Goal: Task Accomplishment & Management: Manage account settings

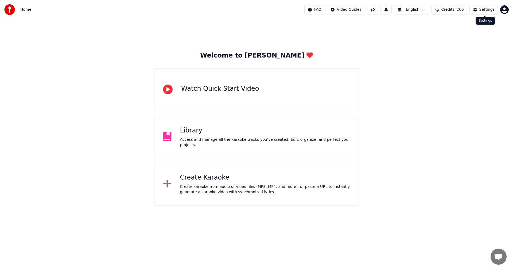
click at [482, 11] on div "Settings" at bounding box center [486, 9] width 15 height 5
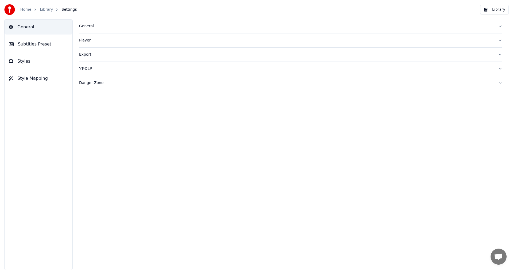
click at [96, 68] on div "YT-DLP" at bounding box center [286, 68] width 415 height 5
click at [122, 108] on html "Home Library Settings Library General Subtitles Preset Styles Style Mapping Gen…" at bounding box center [256, 135] width 513 height 270
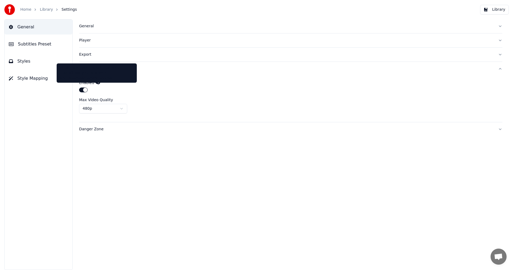
drag, startPoint x: 97, startPoint y: 83, endPoint x: 99, endPoint y: 85, distance: 3.0
click at [97, 83] on icon at bounding box center [98, 82] width 4 height 4
click at [96, 83] on icon at bounding box center [98, 82] width 4 height 4
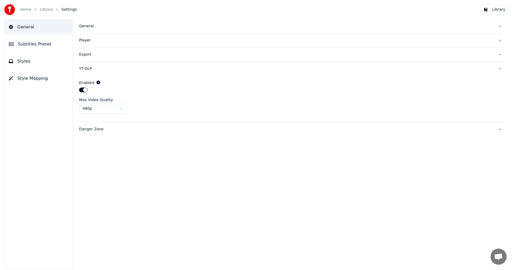
click at [96, 83] on icon at bounding box center [98, 82] width 4 height 4
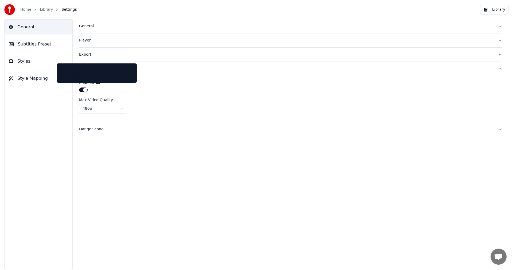
drag, startPoint x: 135, startPoint y: 78, endPoint x: 129, endPoint y: 77, distance: 5.7
click at [135, 77] on div "Enabled Max Video Quality 480p" at bounding box center [290, 99] width 423 height 46
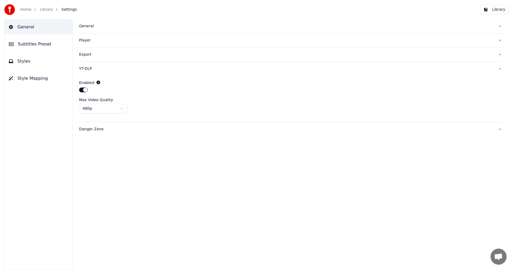
drag, startPoint x: 87, startPoint y: 54, endPoint x: 95, endPoint y: 53, distance: 8.6
click at [87, 54] on div "Export" at bounding box center [286, 54] width 415 height 5
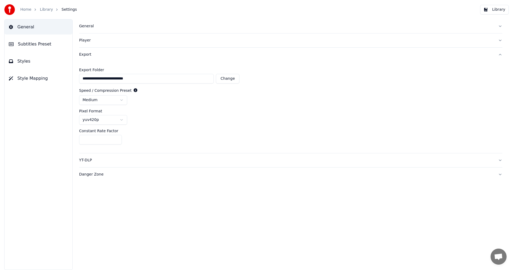
click at [122, 120] on html "**********" at bounding box center [256, 135] width 513 height 270
click at [179, 121] on html "**********" at bounding box center [256, 135] width 513 height 270
click at [82, 54] on div "Export" at bounding box center [286, 54] width 415 height 5
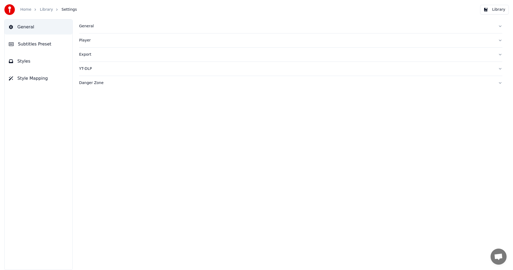
click at [88, 71] on button "YT-DLP" at bounding box center [290, 69] width 423 height 14
click at [41, 10] on link "Library" at bounding box center [46, 9] width 13 height 5
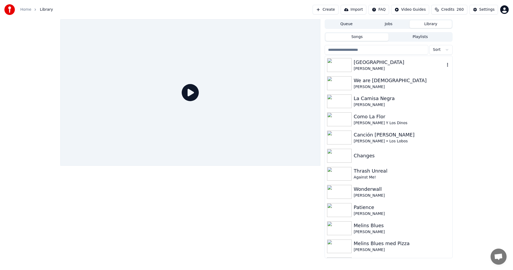
click at [382, 61] on div "[GEOGRAPHIC_DATA]" at bounding box center [399, 62] width 91 height 7
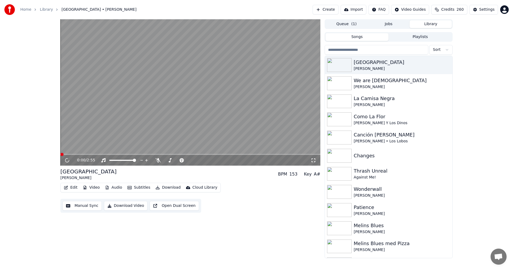
click at [164, 185] on button "Download" at bounding box center [167, 187] width 29 height 7
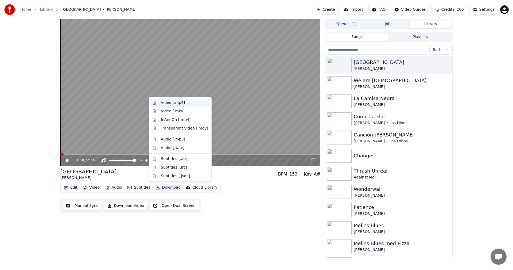
click at [179, 101] on div "Video [.mp4]" at bounding box center [173, 102] width 24 height 5
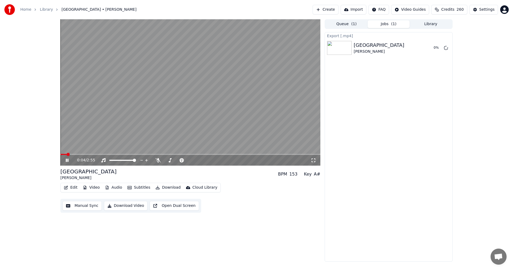
click at [66, 159] on icon at bounding box center [67, 159] width 3 height 3
click at [462, 8] on span "260" at bounding box center [460, 9] width 7 height 5
click at [480, 7] on button "Settings" at bounding box center [483, 10] width 29 height 10
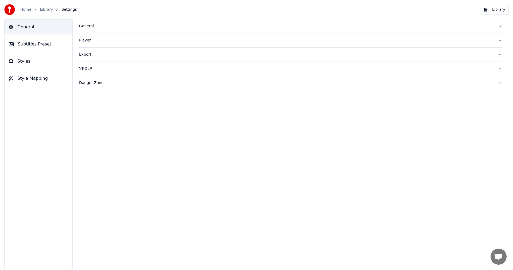
click at [87, 69] on div "YT-DLP" at bounding box center [286, 68] width 415 height 5
click at [81, 90] on button "button" at bounding box center [83, 89] width 9 height 5
click at [40, 9] on link "Library" at bounding box center [46, 9] width 13 height 5
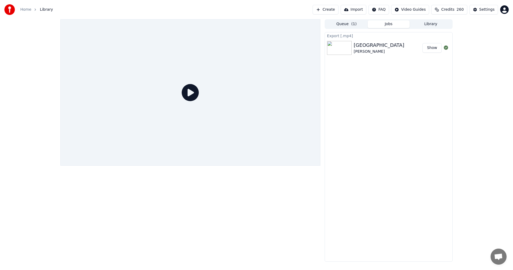
click at [428, 25] on button "Library" at bounding box center [431, 24] width 42 height 8
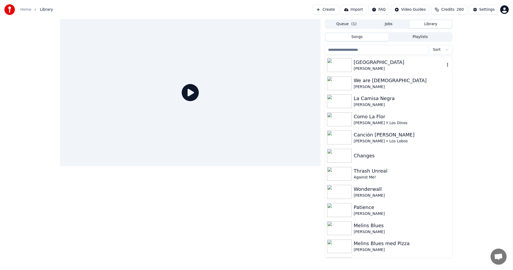
click at [382, 63] on div "[GEOGRAPHIC_DATA]" at bounding box center [399, 62] width 91 height 7
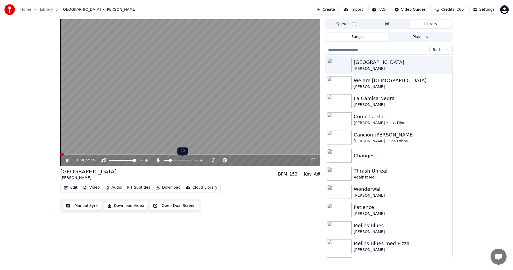
click at [169, 161] on span at bounding box center [170, 159] width 3 height 3
click at [27, 56] on div "0:07 / 2:55 Desolation Avenue Michael Le Duc BPM 153 Key A# Edit Video Audio Su…" at bounding box center [256, 138] width 513 height 239
click at [81, 154] on span at bounding box center [190, 154] width 260 height 1
click at [86, 154] on span at bounding box center [190, 154] width 260 height 1
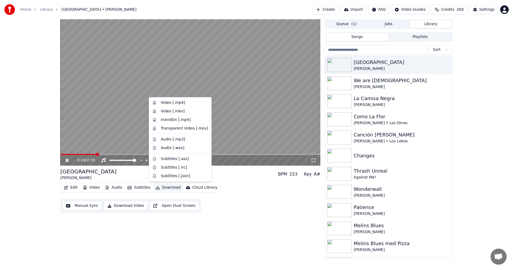
click at [163, 187] on button "Download" at bounding box center [167, 187] width 29 height 7
click at [181, 100] on div "Video [.mp4]" at bounding box center [173, 102] width 24 height 5
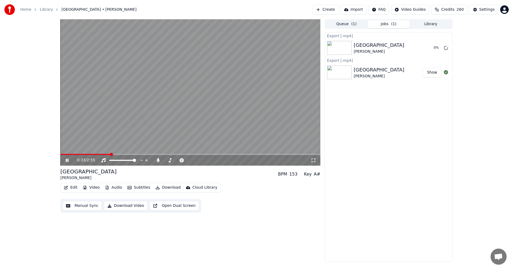
click at [66, 160] on icon at bounding box center [71, 160] width 13 height 4
click at [493, 10] on div "Settings" at bounding box center [486, 9] width 15 height 5
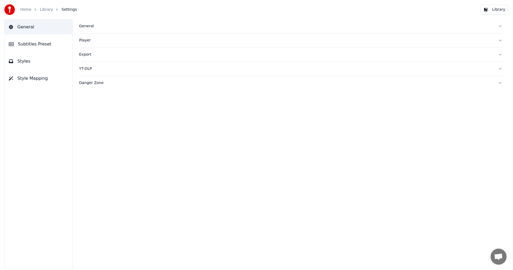
click at [88, 69] on div "YT-DLP" at bounding box center [286, 68] width 415 height 5
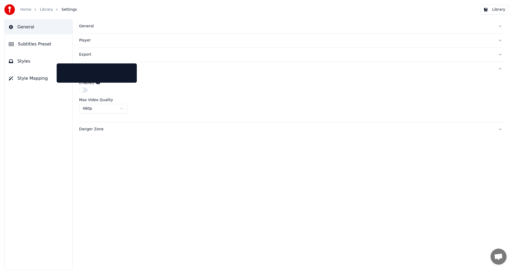
click at [97, 81] on icon at bounding box center [98, 82] width 4 height 4
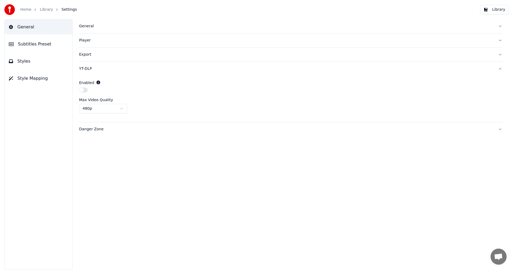
click at [97, 81] on icon at bounding box center [98, 82] width 4 height 4
click at [97, 127] on div "Danger Zone" at bounding box center [286, 128] width 415 height 5
click at [106, 124] on button "Export Settings" at bounding box center [101, 123] width 45 height 10
click at [44, 11] on link "Library" at bounding box center [46, 9] width 13 height 5
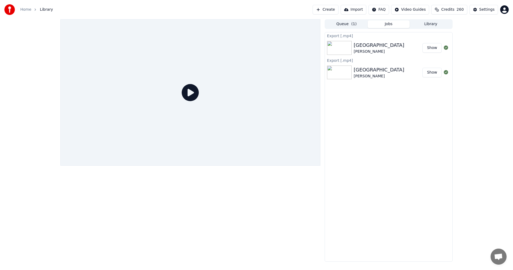
click at [425, 23] on button "Library" at bounding box center [431, 24] width 42 height 8
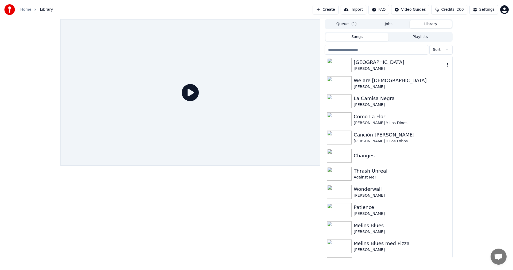
click at [374, 64] on div "[GEOGRAPHIC_DATA]" at bounding box center [399, 62] width 91 height 7
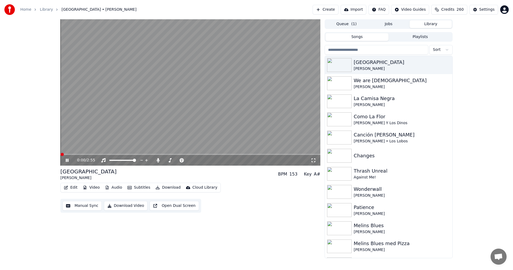
click at [70, 185] on button "Edit" at bounding box center [71, 187] width 18 height 7
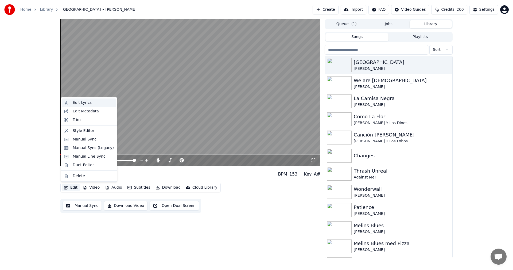
click at [92, 103] on div "Edit Lyrics" at bounding box center [93, 102] width 41 height 5
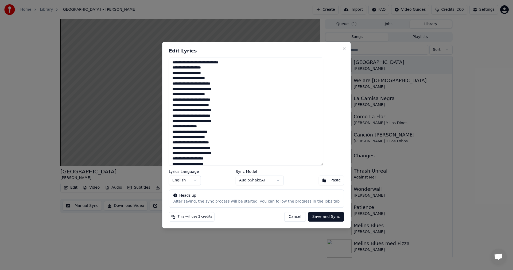
click at [221, 95] on textarea "**********" at bounding box center [246, 111] width 154 height 108
click at [294, 216] on button "Cancel" at bounding box center [295, 217] width 22 height 10
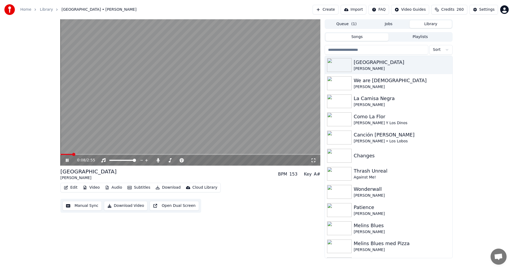
click at [68, 162] on icon at bounding box center [71, 160] width 13 height 4
click at [167, 186] on button "Download" at bounding box center [167, 187] width 29 height 7
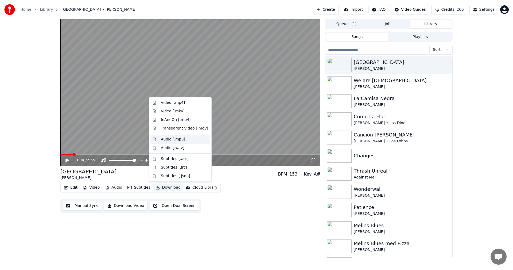
click at [170, 140] on div "Audio [.mp3]" at bounding box center [173, 139] width 24 height 5
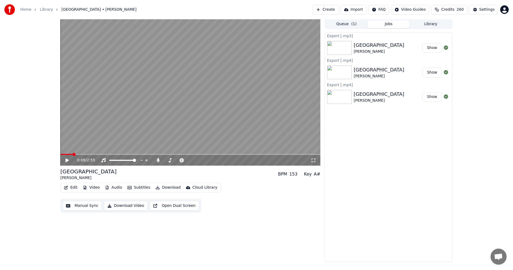
click at [63, 159] on div "0:08 / 2:55" at bounding box center [191, 159] width 256 height 5
click at [66, 160] on icon at bounding box center [66, 160] width 3 height 4
click at [68, 161] on icon at bounding box center [67, 159] width 3 height 3
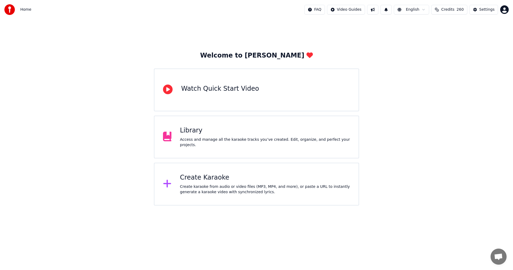
click at [267, 135] on div "Library" at bounding box center [265, 130] width 170 height 9
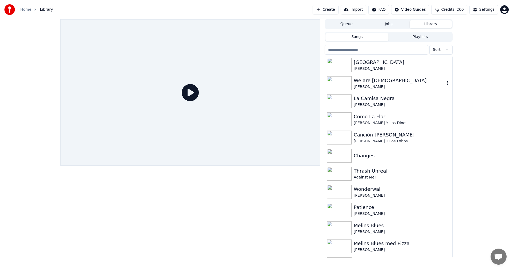
click at [385, 80] on div "We are [DEMOGRAPHIC_DATA]" at bounding box center [399, 80] width 91 height 7
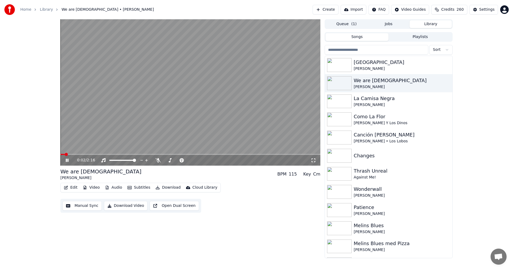
click at [69, 159] on icon at bounding box center [71, 160] width 13 height 4
click at [72, 186] on button "Edit" at bounding box center [71, 187] width 18 height 7
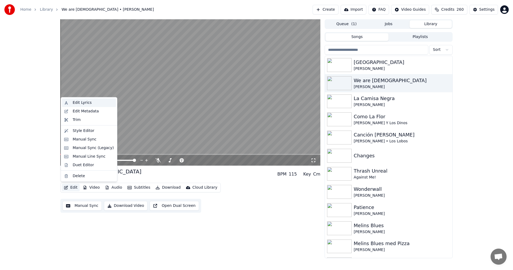
click at [92, 103] on div "Edit Lyrics" at bounding box center [93, 102] width 41 height 5
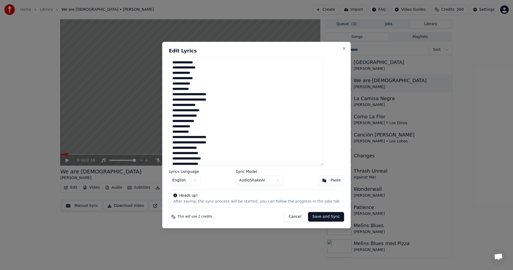
click at [173, 111] on div "**********" at bounding box center [256, 135] width 189 height 186
click at [227, 108] on textarea "**********" at bounding box center [246, 111] width 154 height 108
click at [290, 215] on button "Cancel" at bounding box center [295, 217] width 22 height 10
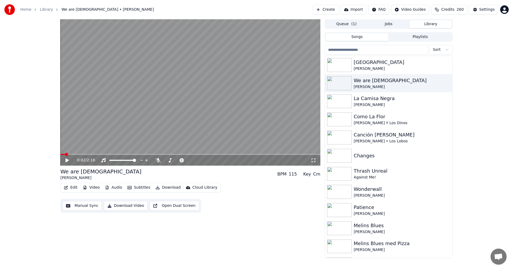
click at [39, 45] on div "0:02 / 2:16 We are [DEMOGRAPHIC_DATA] [PERSON_NAME] BPM 115 Key Cm Edit Video A…" at bounding box center [256, 138] width 513 height 239
click at [55, 9] on icon "breadcrumb" at bounding box center [57, 10] width 4 height 4
click at [44, 10] on link "Library" at bounding box center [46, 9] width 13 height 5
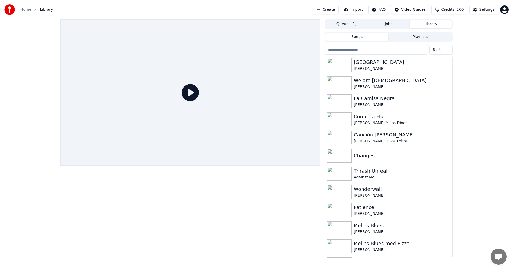
click at [44, 10] on span "Library" at bounding box center [46, 9] width 13 height 5
click at [27, 9] on link "Home" at bounding box center [25, 9] width 11 height 5
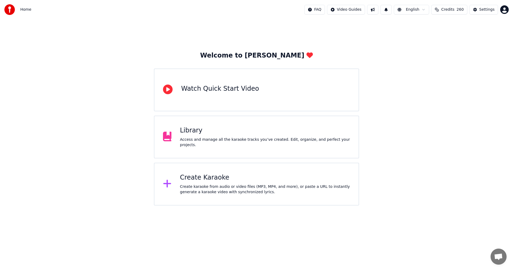
click at [458, 9] on button "Credits 260" at bounding box center [449, 10] width 36 height 10
click at [458, 69] on button "Refresh" at bounding box center [452, 74] width 28 height 10
click at [265, 141] on div "Access and manage all the karaoke tracks you’ve created. Edit, organize, and pe…" at bounding box center [265, 142] width 170 height 11
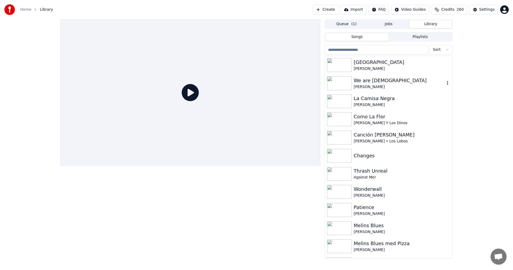
click at [383, 82] on div "We are [DEMOGRAPHIC_DATA]" at bounding box center [399, 80] width 91 height 7
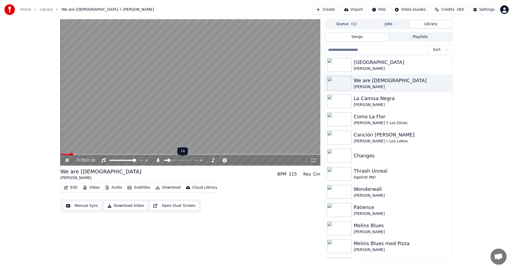
click at [168, 160] on span at bounding box center [168, 159] width 3 height 3
click at [107, 154] on span at bounding box center [190, 154] width 260 height 1
click at [168, 159] on span at bounding box center [168, 159] width 3 height 3
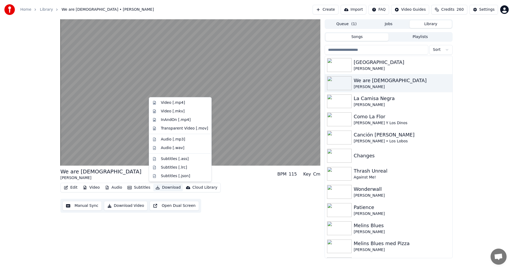
click at [160, 189] on button "Download" at bounding box center [167, 187] width 29 height 7
click at [188, 137] on div "Audio [.mp3]" at bounding box center [184, 139] width 47 height 5
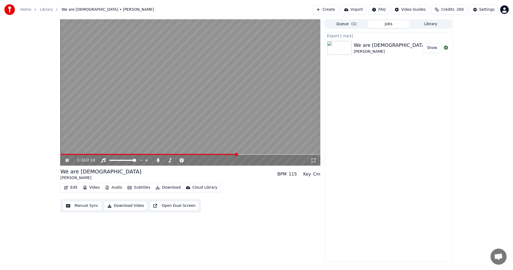
click at [400, 22] on button "Jobs" at bounding box center [389, 24] width 42 height 8
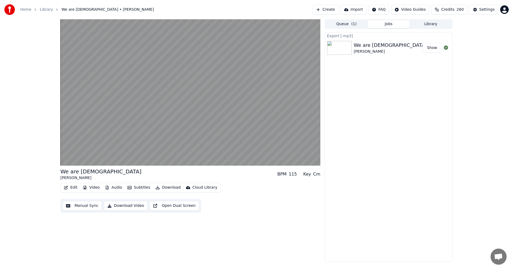
click at [342, 25] on button "Queue ( 1 )" at bounding box center [346, 24] width 42 height 8
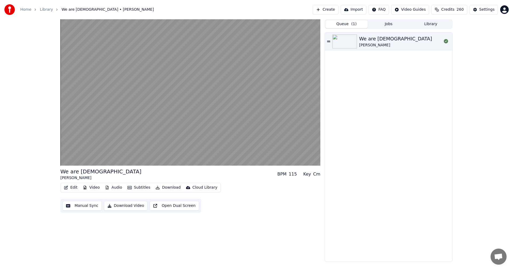
click at [374, 23] on button "Jobs" at bounding box center [389, 24] width 42 height 8
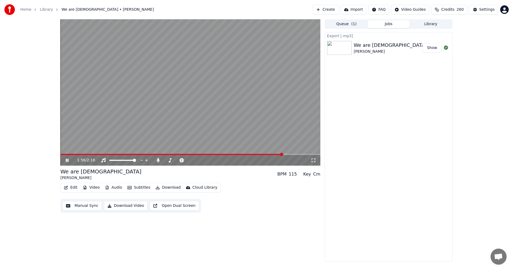
click at [68, 161] on icon at bounding box center [67, 159] width 3 height 3
click at [433, 24] on button "Library" at bounding box center [431, 24] width 42 height 8
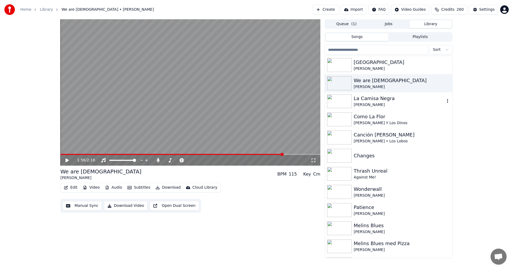
click at [371, 104] on div "[PERSON_NAME]" at bounding box center [399, 104] width 91 height 5
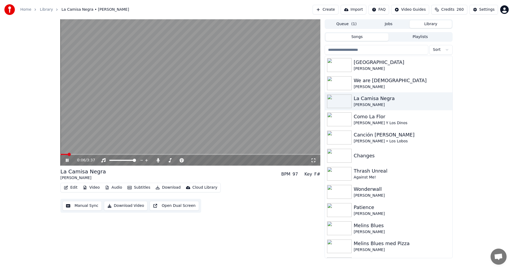
click at [134, 153] on video at bounding box center [190, 92] width 260 height 146
click at [68, 159] on icon at bounding box center [71, 160] width 13 height 4
click at [128, 154] on polygon at bounding box center [127, 154] width 4 height 4
click at [144, 154] on span at bounding box center [190, 154] width 260 height 1
click at [169, 154] on span at bounding box center [190, 154] width 260 height 1
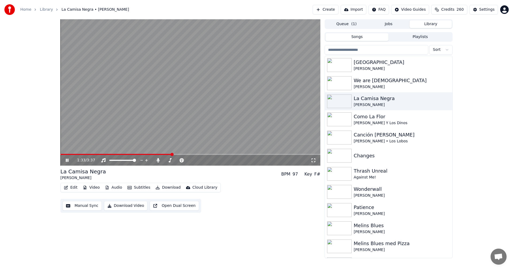
click at [67, 159] on icon at bounding box center [71, 160] width 13 height 4
click at [390, 157] on div "Changes" at bounding box center [399, 155] width 91 height 7
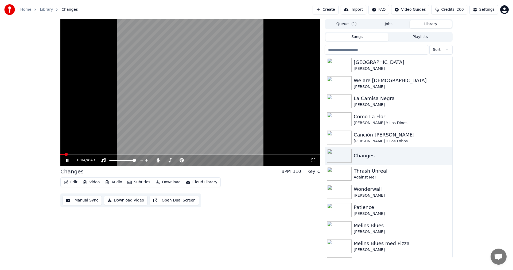
click at [87, 154] on span at bounding box center [190, 154] width 260 height 1
click at [164, 162] on span at bounding box center [165, 159] width 3 height 3
click at [160, 161] on icon at bounding box center [157, 160] width 5 height 4
click at [173, 182] on button "Download" at bounding box center [167, 181] width 29 height 7
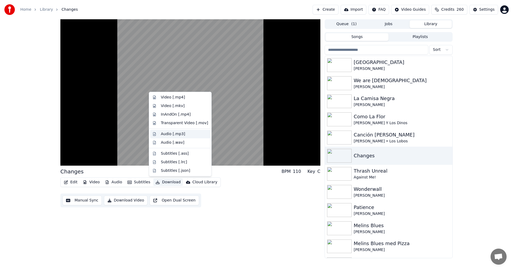
click at [190, 134] on div "Audio [.mp3]" at bounding box center [184, 133] width 47 height 5
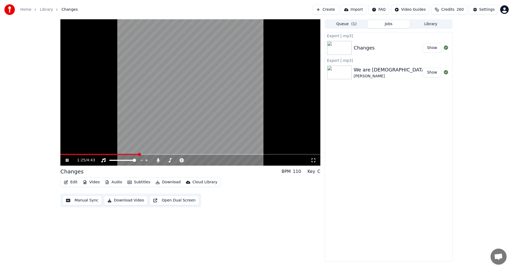
click at [67, 160] on icon at bounding box center [71, 160] width 13 height 4
click at [77, 184] on button "Edit" at bounding box center [71, 181] width 18 height 7
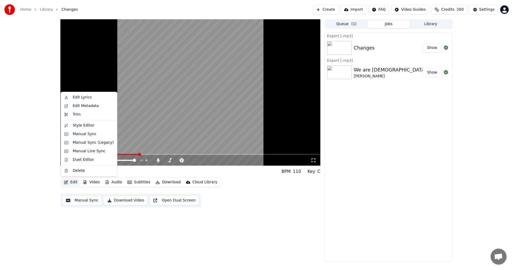
click at [71, 180] on button "Edit" at bounding box center [71, 181] width 18 height 7
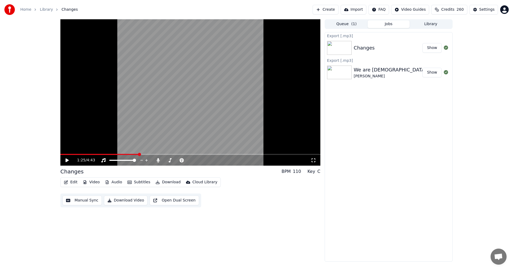
click at [71, 180] on button "Edit" at bounding box center [71, 181] width 18 height 7
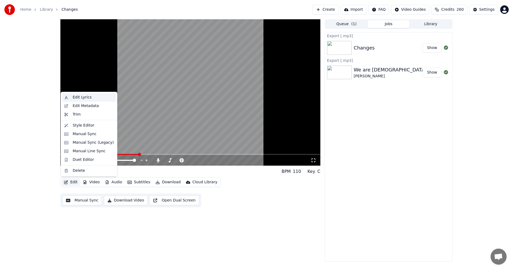
click at [84, 98] on div "Edit Lyrics" at bounding box center [82, 97] width 19 height 5
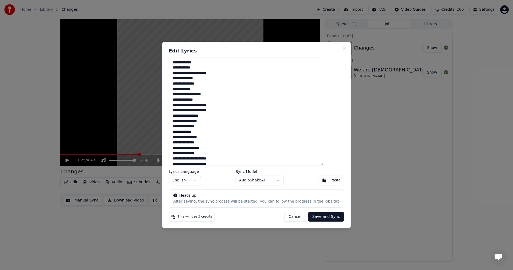
click at [291, 216] on button "Cancel" at bounding box center [295, 217] width 22 height 10
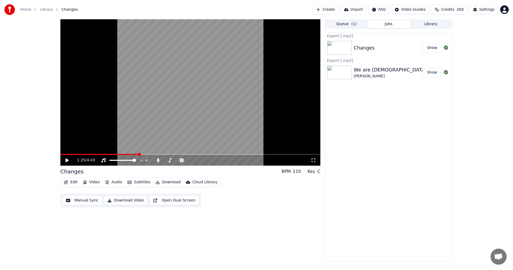
click at [68, 182] on icon "button" at bounding box center [66, 182] width 4 height 4
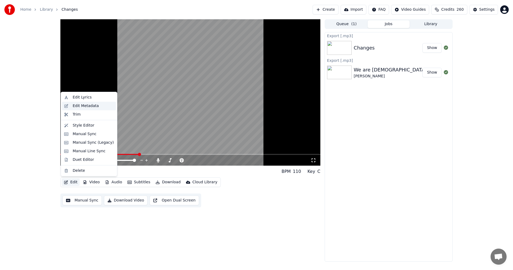
click at [81, 105] on div "Edit Metadata" at bounding box center [86, 105] width 26 height 5
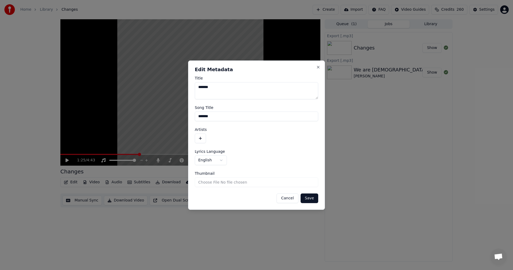
click at [197, 140] on button "button" at bounding box center [200, 138] width 11 height 10
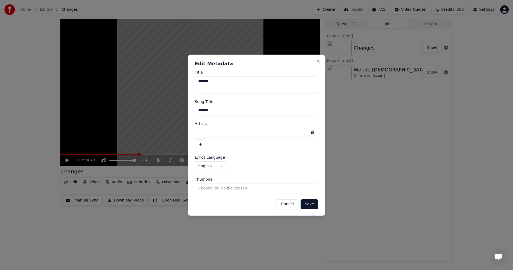
click at [208, 133] on input at bounding box center [250, 132] width 110 height 10
type input "**********"
click at [315, 205] on button "Save" at bounding box center [310, 204] width 18 height 10
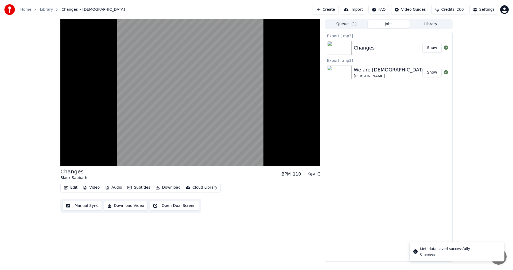
click at [76, 189] on button "Edit" at bounding box center [71, 187] width 18 height 7
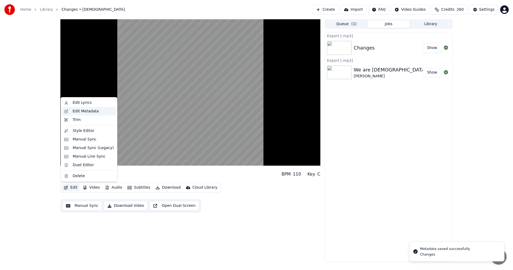
click at [90, 112] on div "Edit Metadata" at bounding box center [86, 110] width 26 height 5
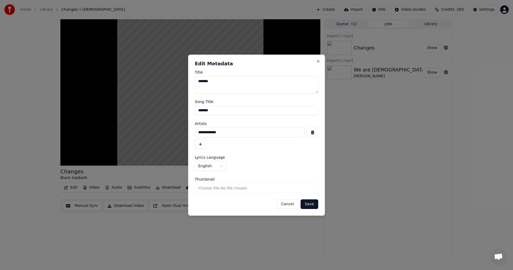
drag, startPoint x: 282, startPoint y: 202, endPoint x: 192, endPoint y: 191, distance: 90.7
click at [282, 202] on button "Cancel" at bounding box center [287, 204] width 22 height 10
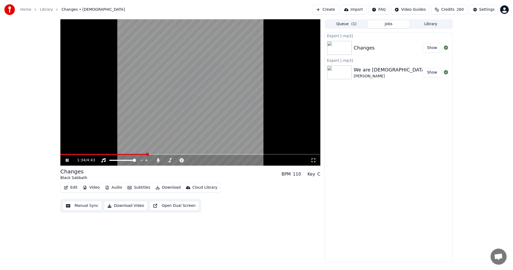
click at [66, 160] on icon at bounding box center [71, 160] width 13 height 4
click at [78, 186] on button "Edit" at bounding box center [71, 187] width 18 height 7
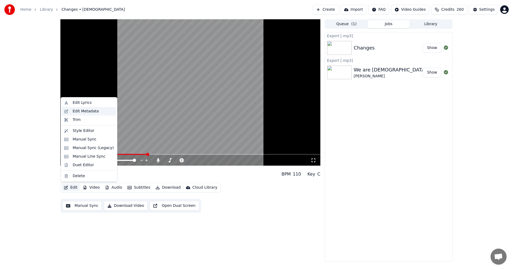
click at [91, 111] on div "Edit Metadata" at bounding box center [86, 110] width 26 height 5
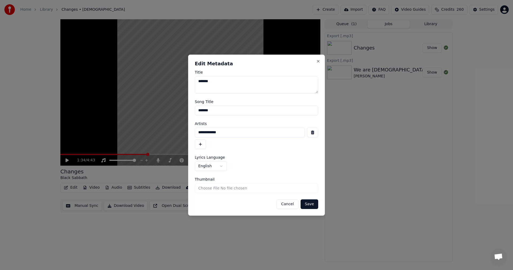
click at [294, 204] on button "Cancel" at bounding box center [287, 204] width 22 height 10
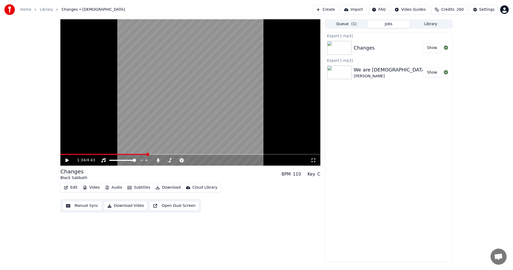
click at [77, 185] on button "Edit" at bounding box center [71, 187] width 18 height 7
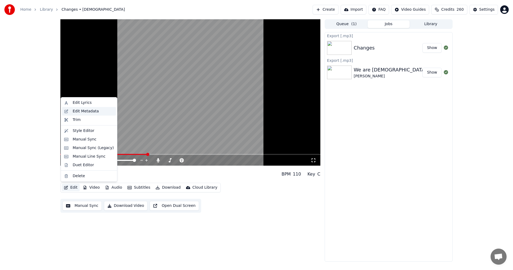
click at [97, 109] on div "Edit Metadata" at bounding box center [93, 110] width 41 height 5
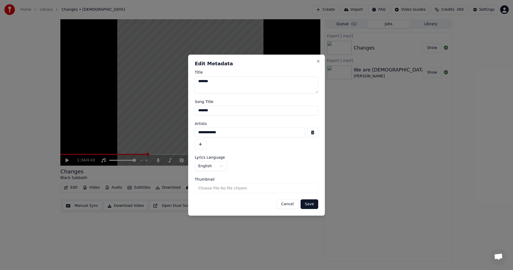
drag, startPoint x: 235, startPoint y: 107, endPoint x: 157, endPoint y: 104, distance: 77.3
click at [157, 104] on body "**********" at bounding box center [256, 135] width 513 height 270
click at [235, 135] on input "**********" at bounding box center [250, 132] width 110 height 10
drag, startPoint x: 236, startPoint y: 133, endPoint x: 140, endPoint y: 129, distance: 95.7
click at [141, 129] on body "**********" at bounding box center [256, 135] width 513 height 270
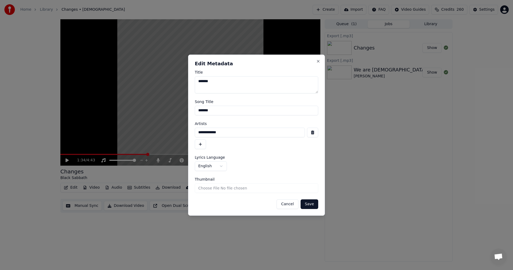
click at [306, 205] on button "Save" at bounding box center [310, 204] width 18 height 10
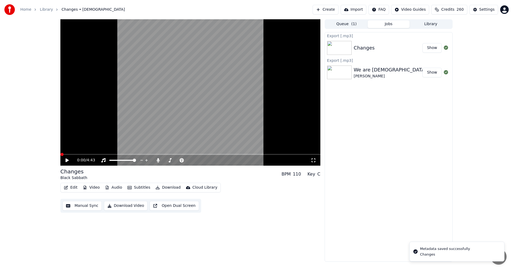
click at [437, 19] on div "Queue ( 1 ) Jobs Library" at bounding box center [389, 24] width 128 height 10
click at [434, 22] on button "Library" at bounding box center [431, 24] width 42 height 8
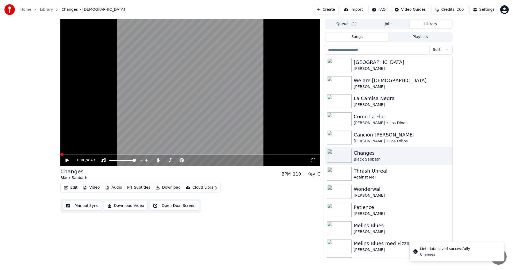
click at [369, 49] on input "search" at bounding box center [377, 50] width 104 height 10
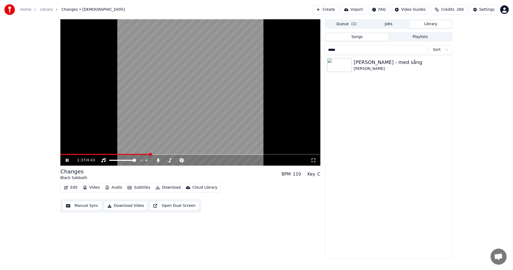
type input "*****"
click at [69, 159] on icon at bounding box center [71, 160] width 13 height 4
